Goal: Information Seeking & Learning: Learn about a topic

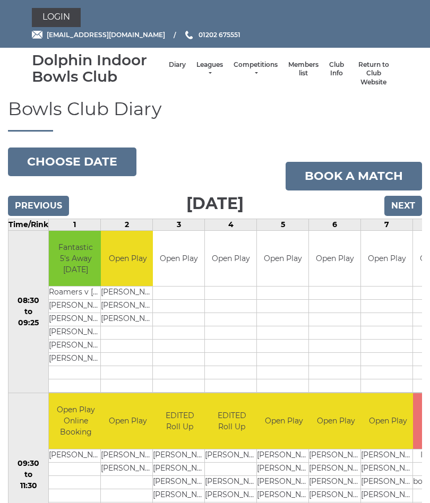
click at [408, 206] on input "Next" at bounding box center [403, 206] width 38 height 20
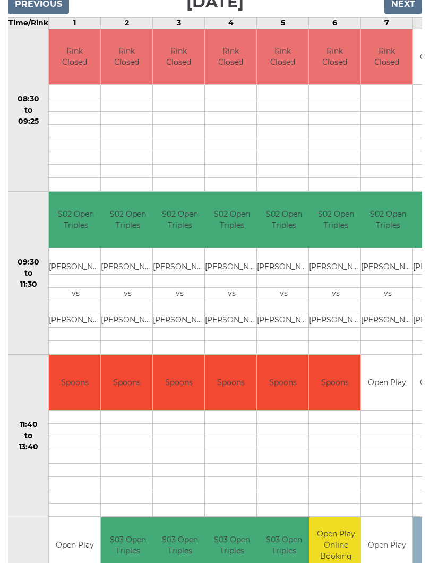
scroll to position [202, 0]
click at [283, 302] on td at bounding box center [284, 307] width 54 height 13
click at [282, 273] on td "Clive TRUSCOTT" at bounding box center [284, 267] width 54 height 13
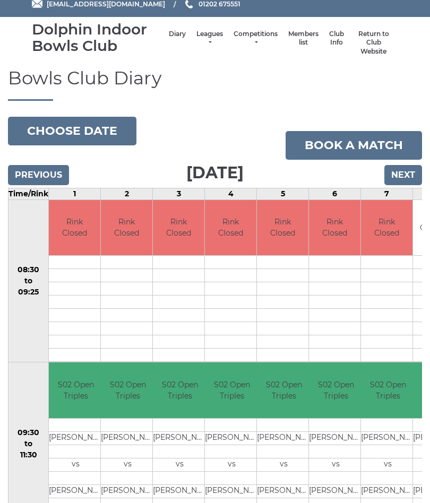
scroll to position [0, 0]
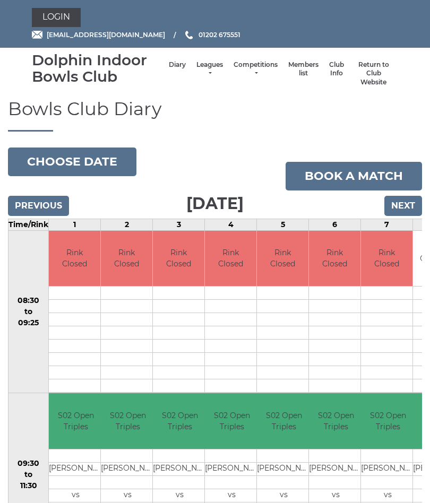
click at [410, 209] on input "Next" at bounding box center [403, 206] width 38 height 20
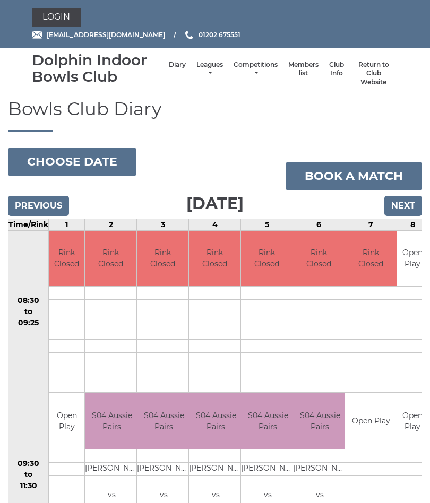
click at [39, 209] on input "Previous" at bounding box center [38, 206] width 61 height 20
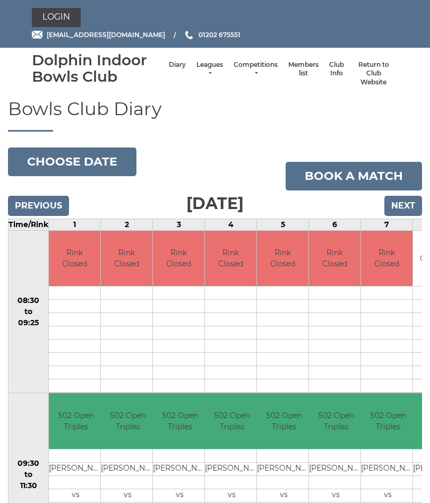
click at [42, 205] on input "Previous" at bounding box center [38, 206] width 61 height 20
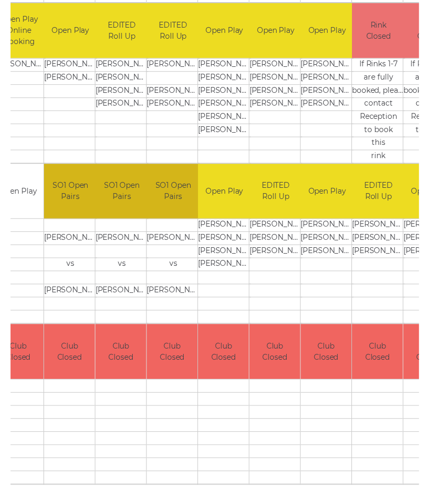
scroll to position [395, 0]
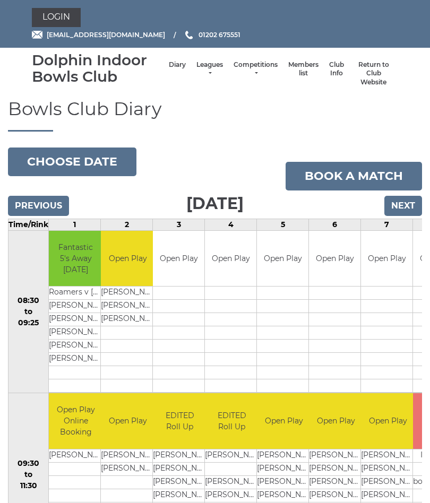
click at [200, 76] on link "Leagues" at bounding box center [209, 70] width 27 height 18
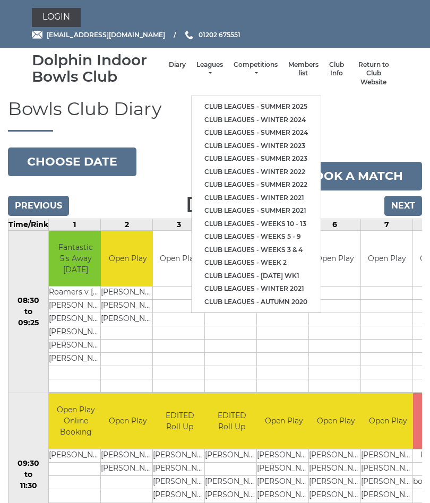
click at [269, 102] on link "Club leagues - Summer 2025" at bounding box center [256, 106] width 129 height 13
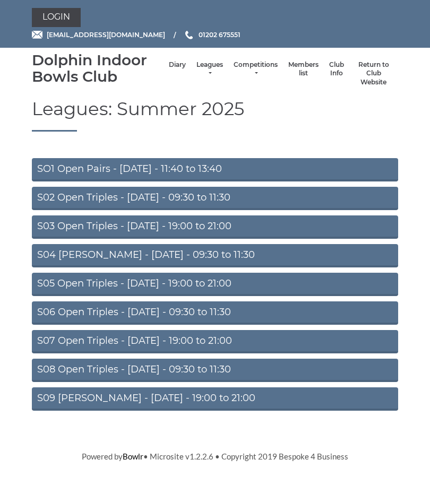
click at [157, 170] on link "SO1 Open Pairs - [DATE] - 11:40 to 13:40" at bounding box center [215, 169] width 366 height 23
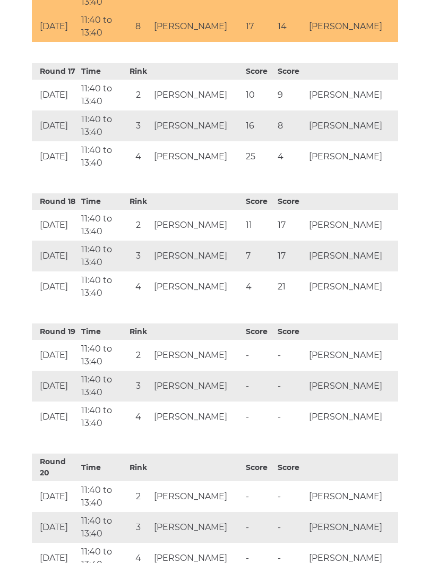
scroll to position [2524, 0]
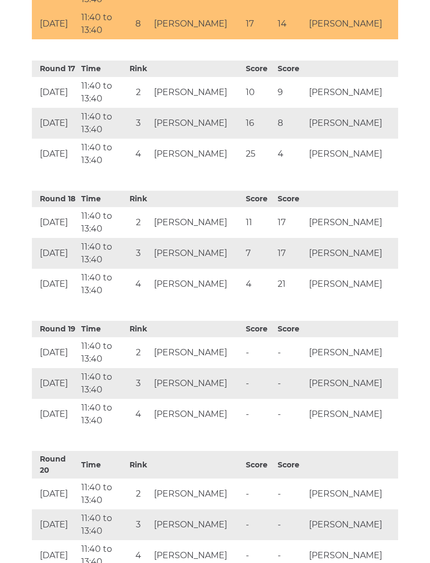
click at [382, 466] on th at bounding box center [352, 465] width 92 height 28
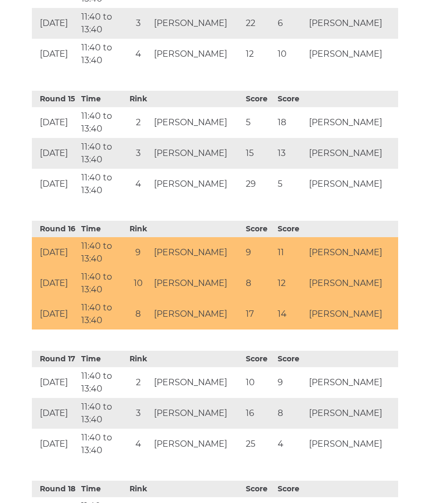
scroll to position [2231, 0]
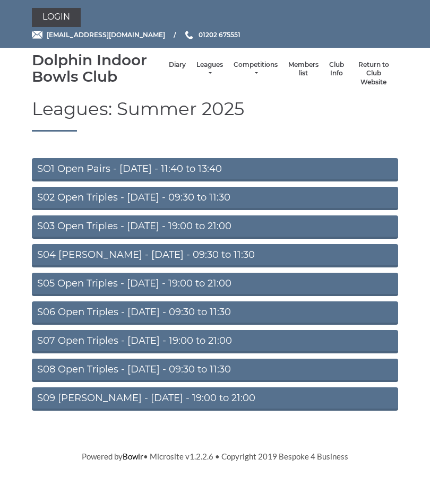
click at [175, 195] on link "S02 Open Triples - Tuesday - 09:30 to 11:30" at bounding box center [215, 198] width 366 height 23
click at [290, 258] on link "S04 [PERSON_NAME] - [DATE] - 09:30 to 11:30" at bounding box center [215, 255] width 366 height 23
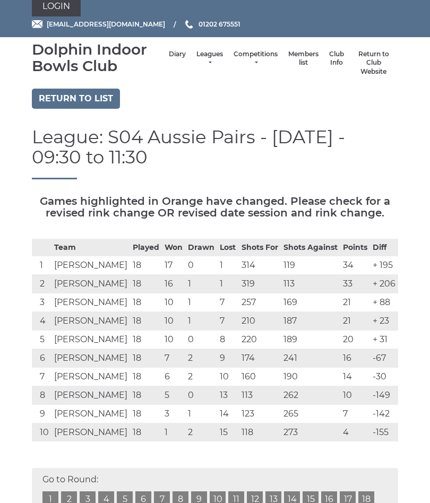
scroll to position [9, 0]
